Goal: Navigation & Orientation: Find specific page/section

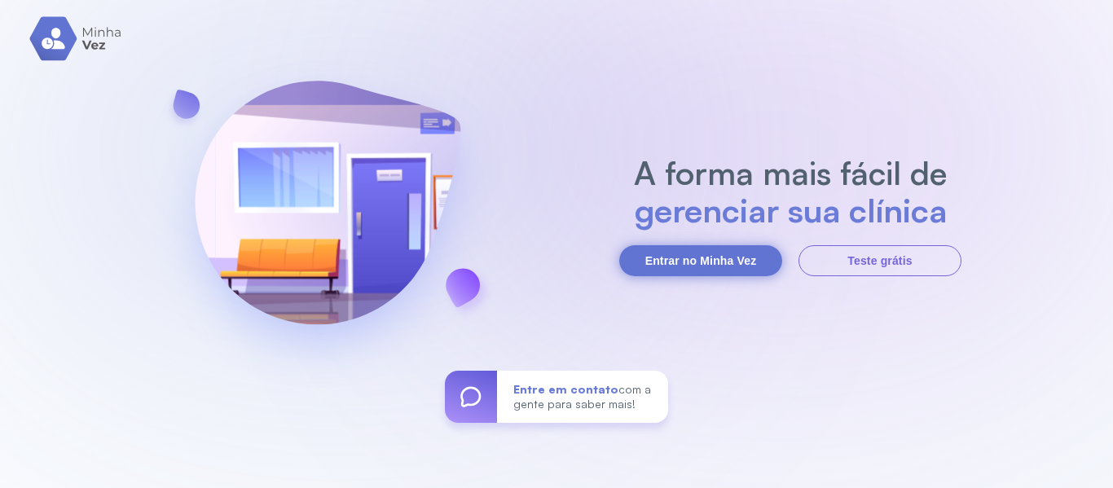
click at [752, 272] on button "Entrar no Minha Vez" at bounding box center [700, 260] width 163 height 31
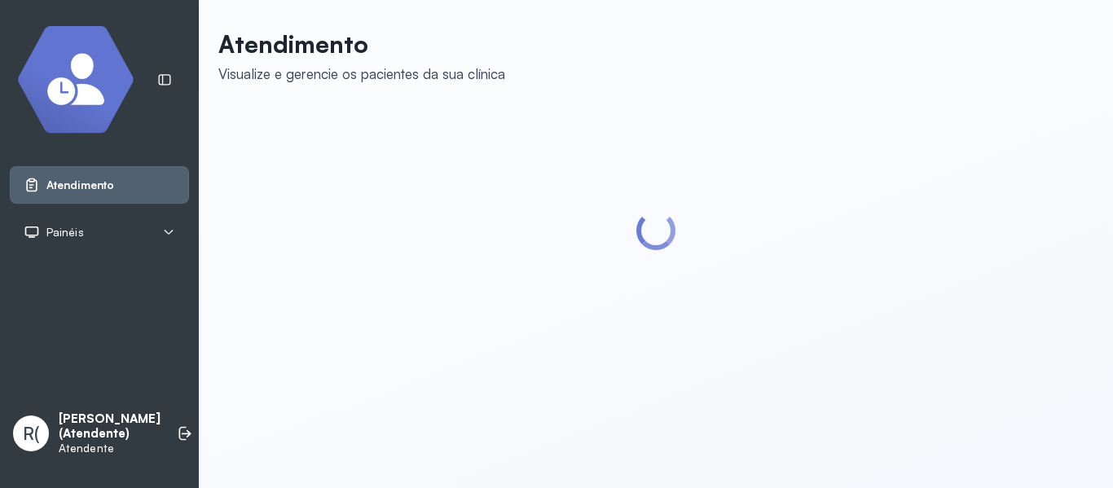
click at [96, 86] on img at bounding box center [75, 80] width 117 height 108
